Goal: Find contact information: Obtain details needed to contact an individual or organization

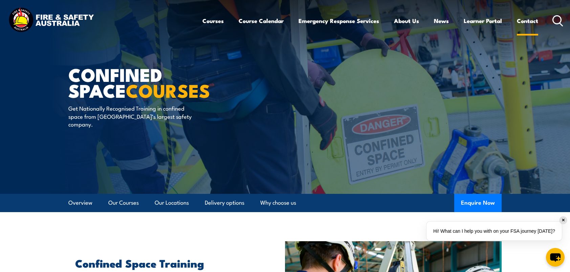
click at [525, 20] on link "Contact" at bounding box center [526, 21] width 21 height 18
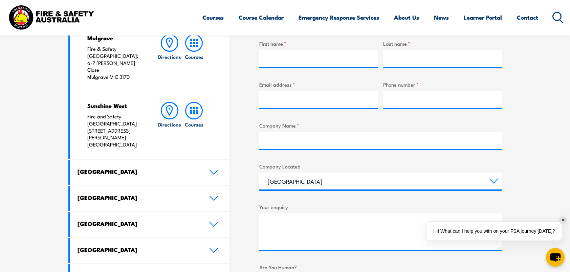
scroll to position [338, 0]
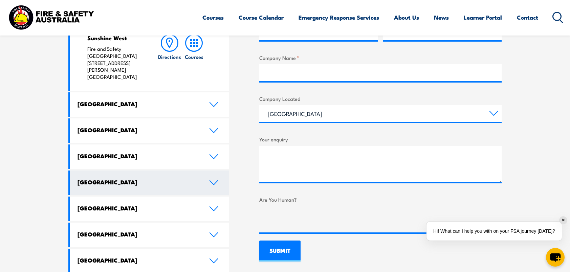
click at [90, 178] on h4 "[GEOGRAPHIC_DATA]" at bounding box center [137, 181] width 121 height 7
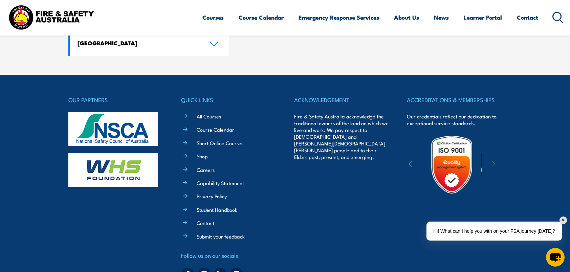
scroll to position [800, 0]
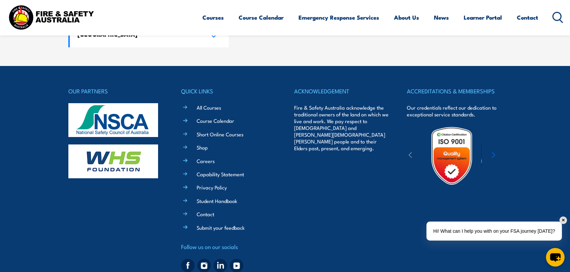
click at [114, 225] on div "OUR PARTNERS" at bounding box center [115, 180] width 95 height 188
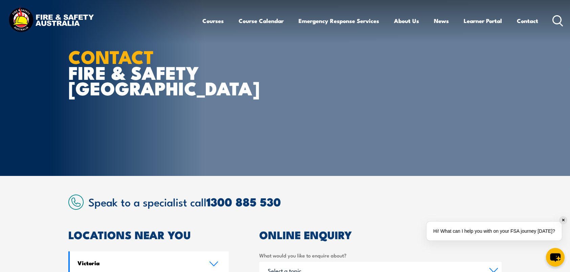
scroll to position [0, 0]
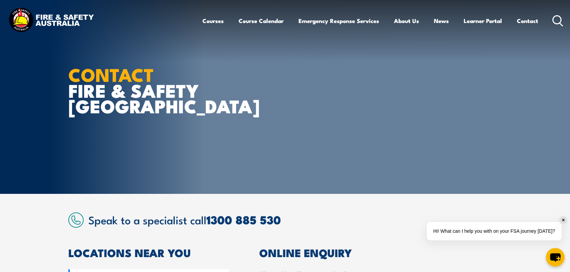
click at [104, 156] on div "CONTACT FIRE & SAFETY [GEOGRAPHIC_DATA]" at bounding box center [151, 97] width 167 height 194
